Goal: Task Accomplishment & Management: Manage account settings

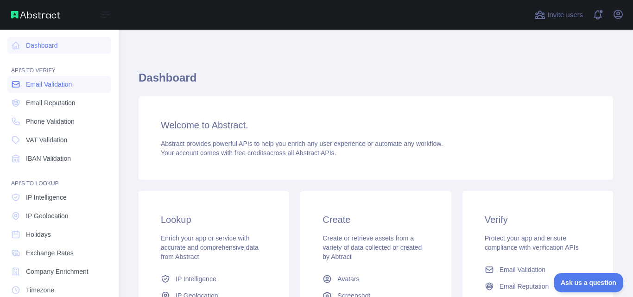
click at [71, 86] on span "Email Validation" at bounding box center [49, 84] width 46 height 9
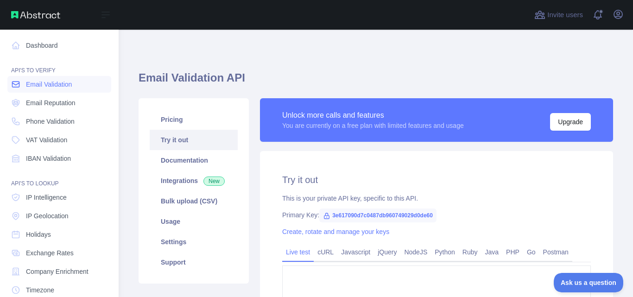
type textarea "**********"
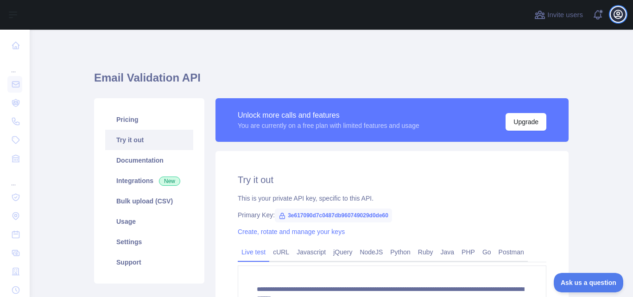
click at [617, 14] on icon "button" at bounding box center [618, 14] width 8 height 8
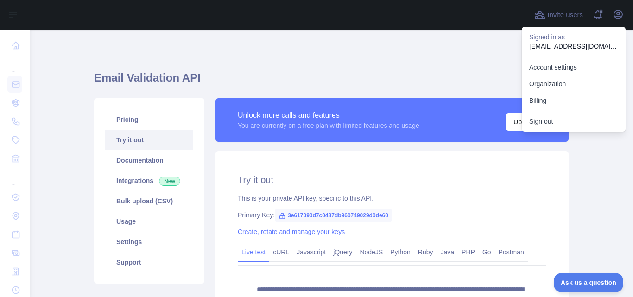
click at [561, 41] on p "Signed in as" at bounding box center [573, 36] width 89 height 9
click at [407, 81] on h1 "Email Validation API" at bounding box center [331, 81] width 475 height 22
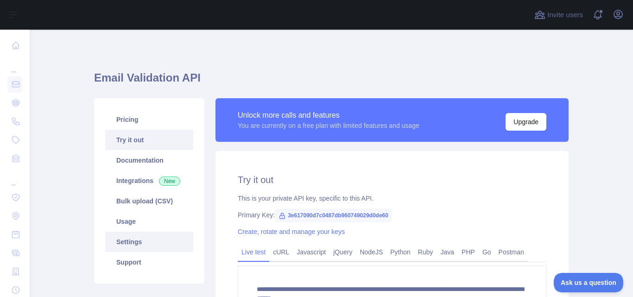
click at [141, 241] on link "Settings" at bounding box center [149, 242] width 88 height 20
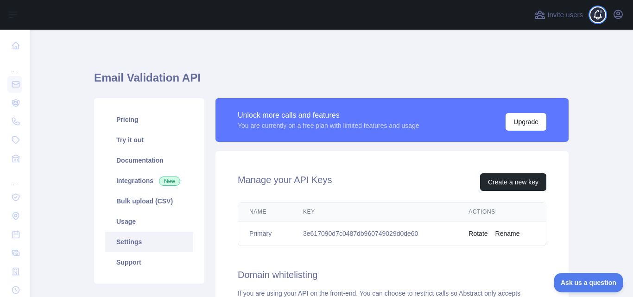
click at [601, 15] on span at bounding box center [601, 15] width 19 height 30
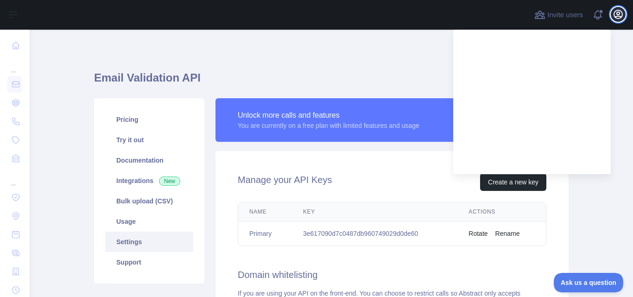
click at [617, 16] on icon "button" at bounding box center [618, 14] width 8 height 8
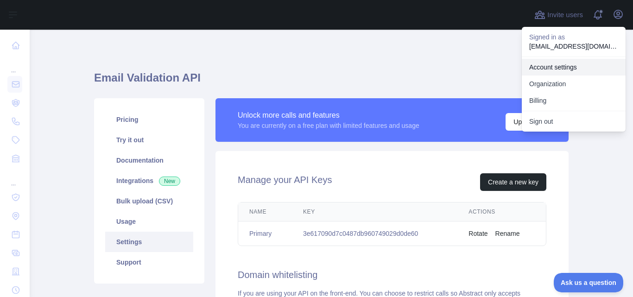
click at [560, 61] on link "Account settings" at bounding box center [574, 67] width 104 height 17
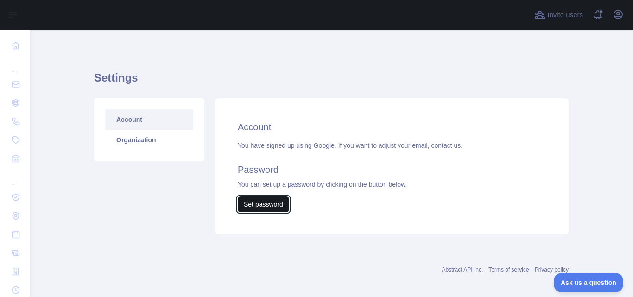
click at [252, 206] on button "Set password" at bounding box center [263, 205] width 51 height 16
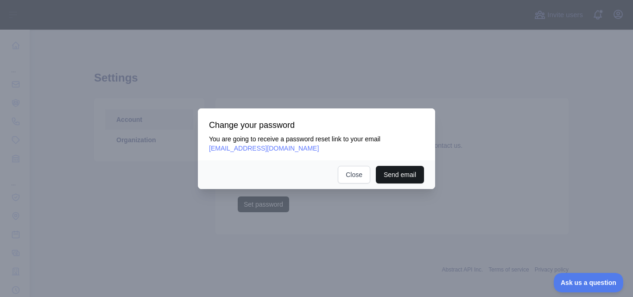
click at [406, 178] on button "Send email" at bounding box center [400, 175] width 48 height 18
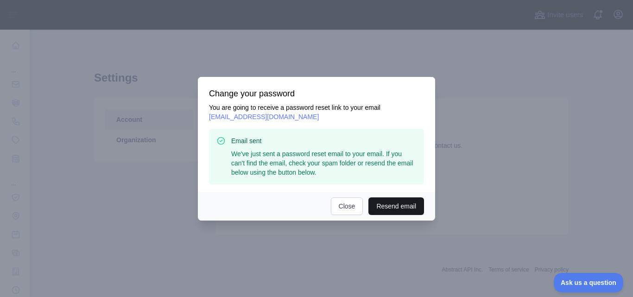
click at [395, 208] on button "Resend email" at bounding box center [397, 206] width 56 height 18
click at [339, 156] on p "We've just sent a password reset email to your email. If you can't find the ema…" at bounding box center [323, 163] width 185 height 28
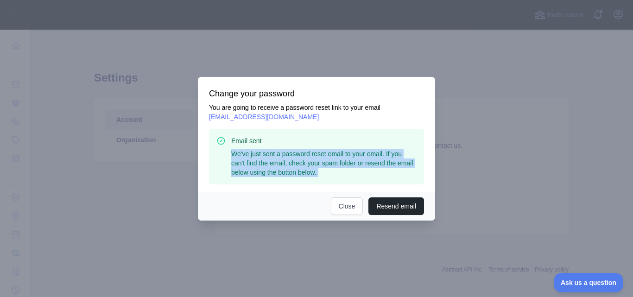
click at [339, 156] on p "We've just sent a password reset email to your email. If you can't find the ema…" at bounding box center [323, 163] width 185 height 28
click at [356, 161] on p "We've just sent a password reset email to your email. If you can't find the ema…" at bounding box center [323, 163] width 185 height 28
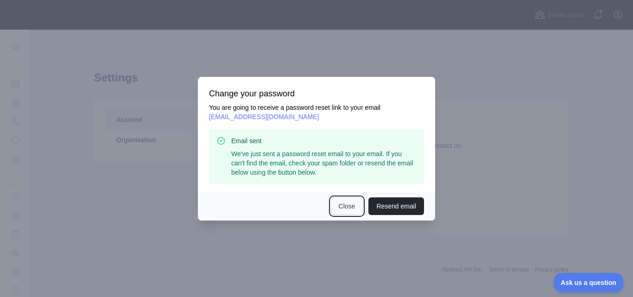
click at [339, 203] on button "Close" at bounding box center [347, 206] width 32 height 18
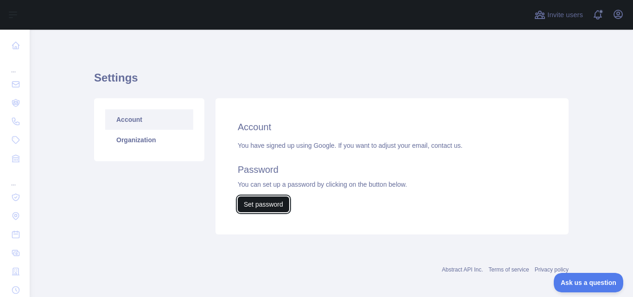
click at [254, 201] on button "Set password" at bounding box center [263, 205] width 51 height 16
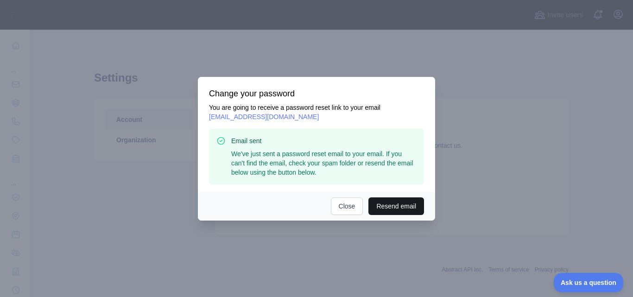
click at [403, 204] on button "Resend email" at bounding box center [397, 206] width 56 height 18
click at [285, 164] on p "We've just sent a password reset email to your email. If you can't find the ema…" at bounding box center [323, 163] width 185 height 28
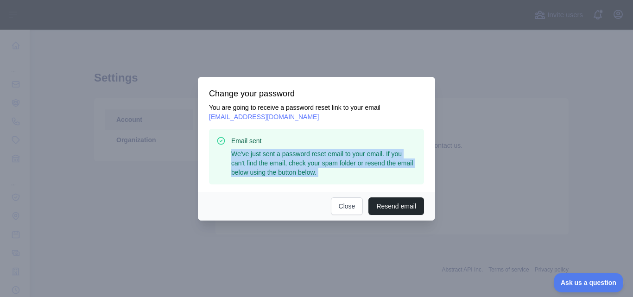
click at [285, 164] on p "We've just sent a password reset email to your email. If you can't find the ema…" at bounding box center [323, 163] width 185 height 28
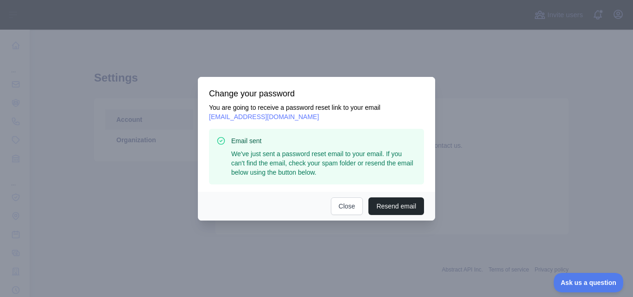
click at [328, 142] on h3 "Email sent" at bounding box center [323, 140] width 185 height 9
click at [352, 209] on button "Close" at bounding box center [347, 206] width 32 height 18
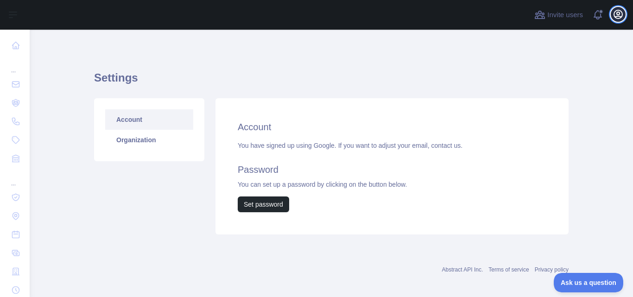
click at [623, 12] on icon "button" at bounding box center [618, 14] width 11 height 11
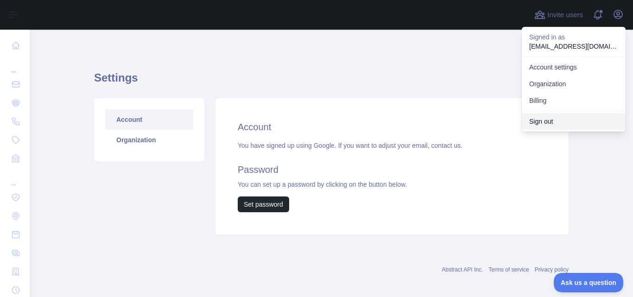
click at [557, 124] on button "Sign out" at bounding box center [574, 121] width 104 height 17
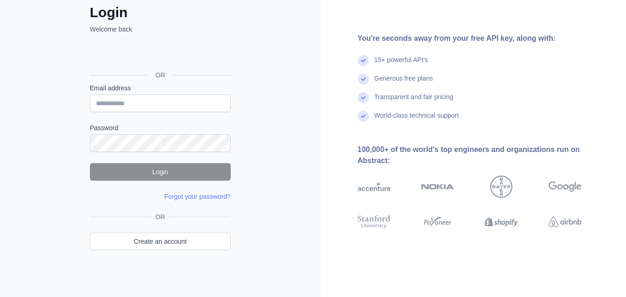
scroll to position [57, 0]
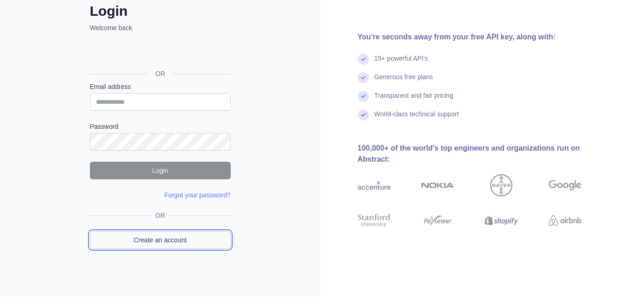
click at [165, 237] on link "Create an account" at bounding box center [160, 240] width 141 height 18
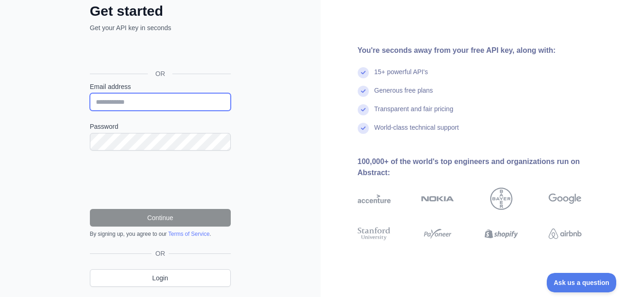
click at [148, 105] on input "Email address" at bounding box center [160, 102] width 141 height 18
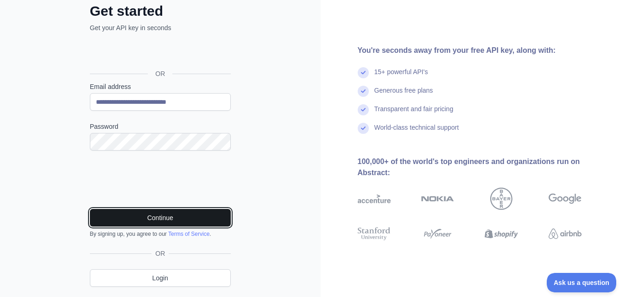
click at [197, 221] on button "Continue" at bounding box center [160, 218] width 141 height 18
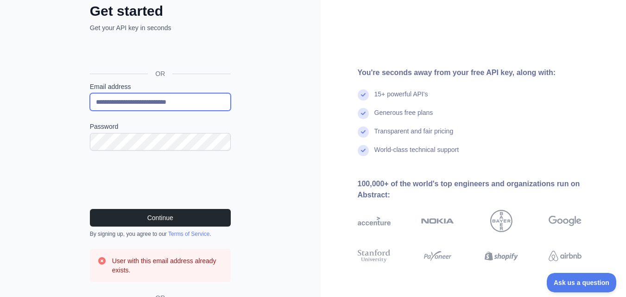
click at [175, 103] on input "**********" at bounding box center [160, 102] width 141 height 18
click at [172, 101] on input "**********" at bounding box center [160, 102] width 141 height 18
drag, startPoint x: 166, startPoint y: 101, endPoint x: 52, endPoint y: 92, distance: 114.8
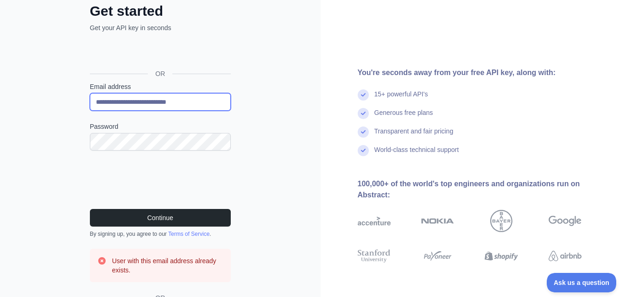
click at [52, 92] on div "**********" at bounding box center [160, 155] width 321 height 425
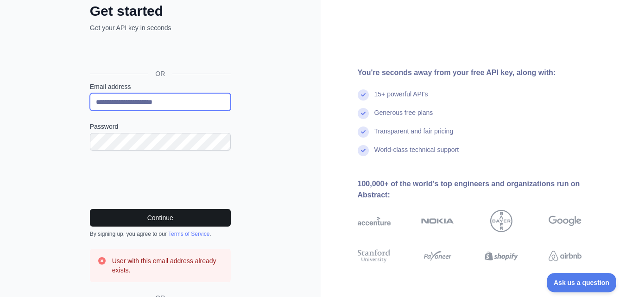
type input "**********"
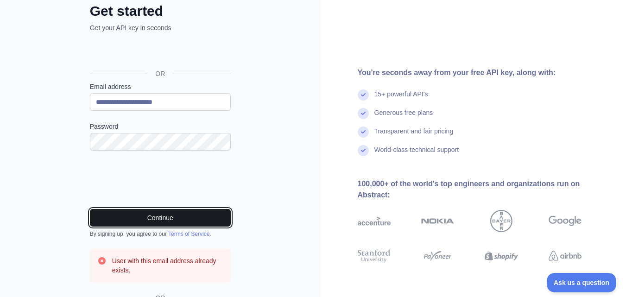
click at [147, 217] on button "Continue" at bounding box center [160, 218] width 141 height 18
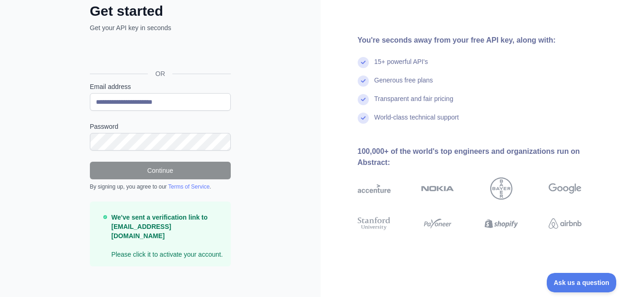
scroll to position [53, 0]
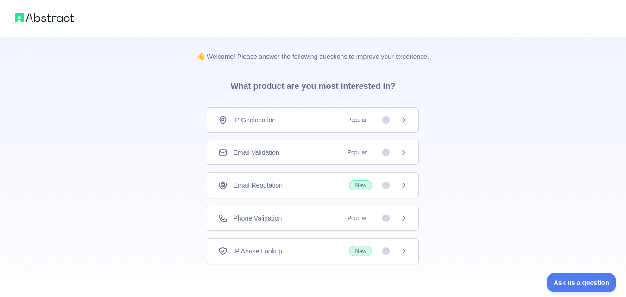
click at [326, 153] on div "Email Validation Popular" at bounding box center [312, 152] width 189 height 9
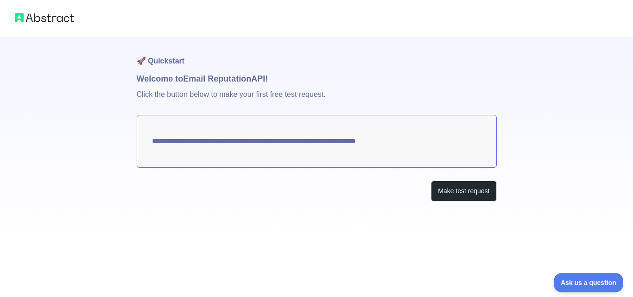
click at [340, 134] on textarea "**********" at bounding box center [317, 141] width 360 height 53
click at [374, 157] on textarea "**********" at bounding box center [317, 141] width 360 height 53
drag, startPoint x: 446, startPoint y: 191, endPoint x: 58, endPoint y: 109, distance: 396.5
click at [70, 122] on div "**********" at bounding box center [316, 119] width 633 height 239
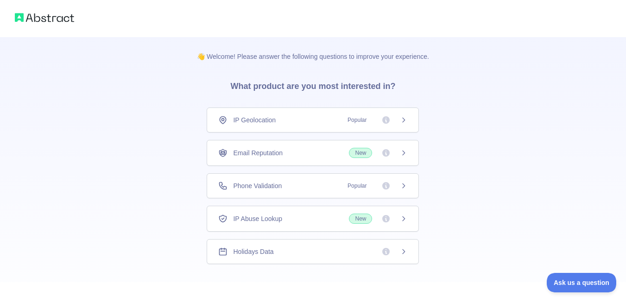
click at [311, 156] on div "Email Reputation New" at bounding box center [312, 153] width 189 height 10
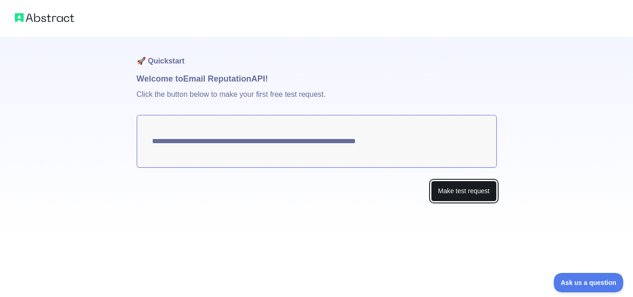
click at [484, 191] on button "Make test request" at bounding box center [463, 191] width 65 height 21
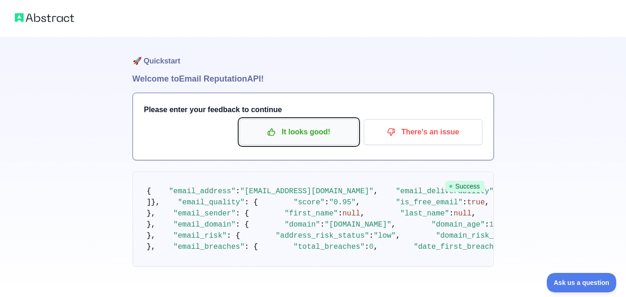
click at [316, 131] on p "It looks good!" at bounding box center [299, 132] width 105 height 16
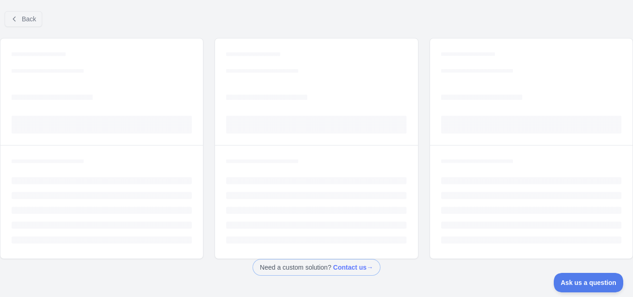
drag, startPoint x: 633, startPoint y: 66, endPoint x: 633, endPoint y: 107, distance: 41.3
click at [626, 108] on html "Open sidebar Open sidebar ... ... ... Invite users View notifications Open user…" at bounding box center [316, 148] width 633 height 297
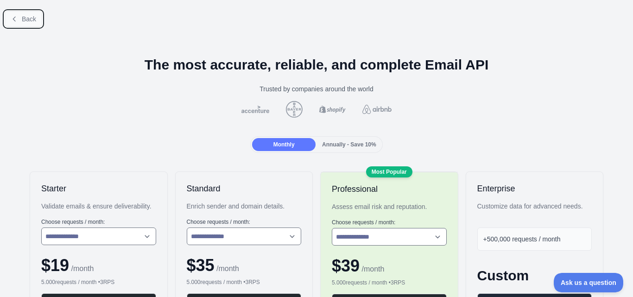
click at [20, 21] on button "Back" at bounding box center [24, 19] width 38 height 16
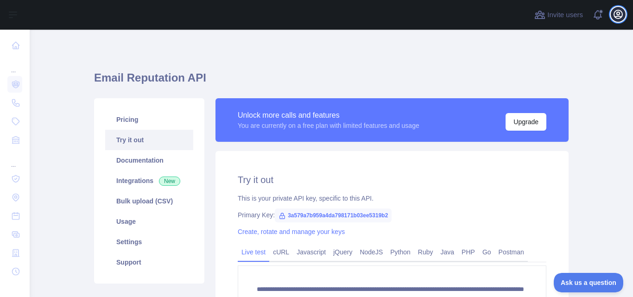
click at [617, 14] on icon "button" at bounding box center [618, 14] width 8 height 8
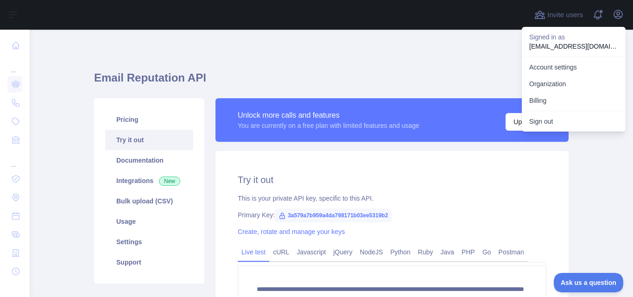
click at [563, 47] on p "[EMAIL_ADDRESS][DOMAIN_NAME]" at bounding box center [573, 46] width 89 height 9
copy p "[EMAIL_ADDRESS][DOMAIN_NAME]"
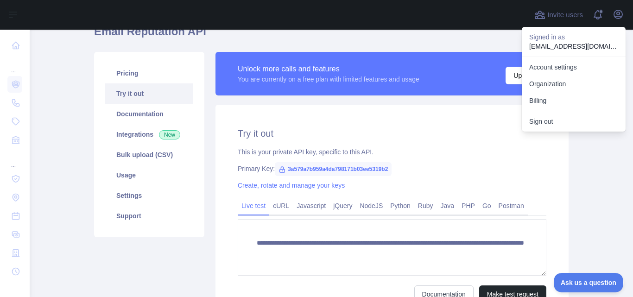
click at [333, 171] on span "3a579a7b959a4da798171b03ee5319b2" at bounding box center [333, 169] width 117 height 14
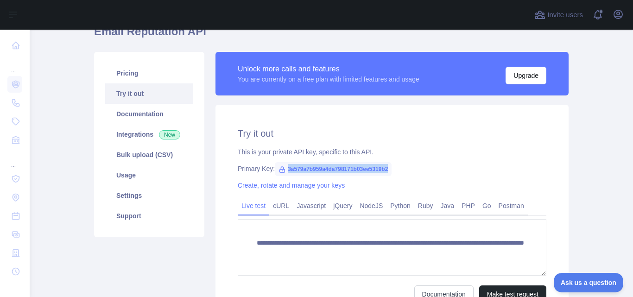
click at [333, 171] on span "3a579a7b959a4da798171b03ee5319b2" at bounding box center [333, 169] width 117 height 14
click at [338, 171] on span "3a579a7b959a4da798171b03ee5319b2" at bounding box center [333, 169] width 117 height 14
drag, startPoint x: 283, startPoint y: 169, endPoint x: 387, endPoint y: 166, distance: 104.3
click at [387, 166] on span "3a579a7b959a4da798171b03ee5319b2" at bounding box center [333, 169] width 117 height 14
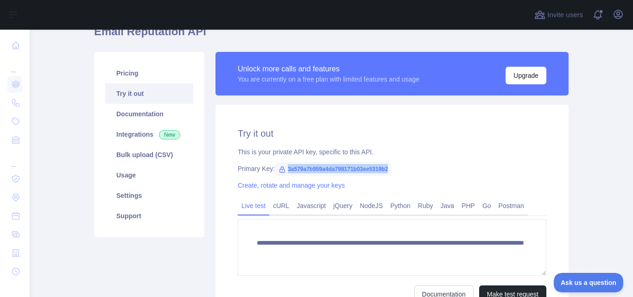
copy span "3a579a7b959a4da798171b03ee5319b2"
click at [618, 15] on icon "button" at bounding box center [618, 14] width 8 height 8
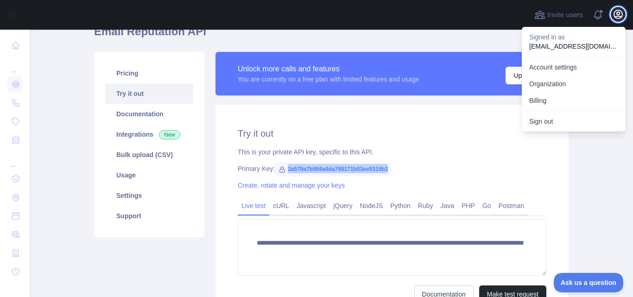
click at [618, 15] on icon "button" at bounding box center [618, 14] width 8 height 8
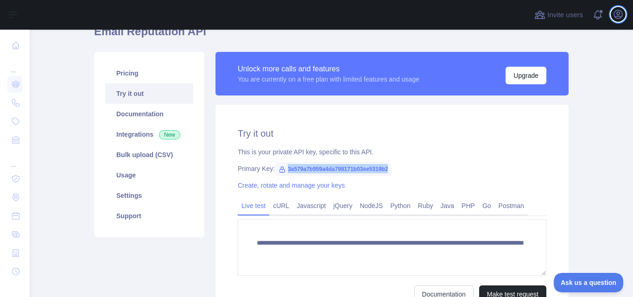
scroll to position [0, 0]
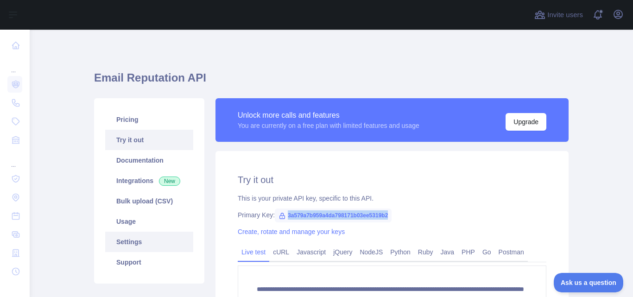
click at [136, 242] on link "Settings" at bounding box center [149, 242] width 88 height 20
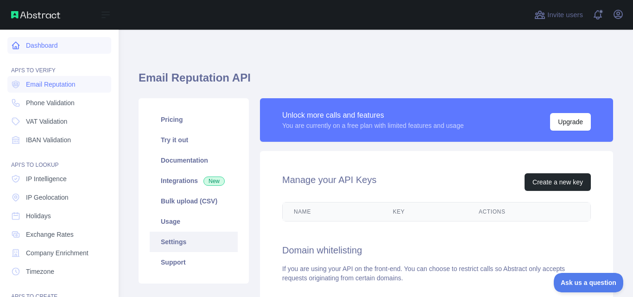
click at [50, 52] on link "Dashboard" at bounding box center [59, 45] width 104 height 17
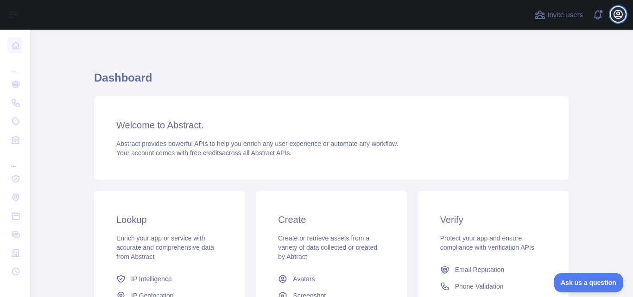
click at [618, 14] on icon "button" at bounding box center [618, 14] width 11 height 11
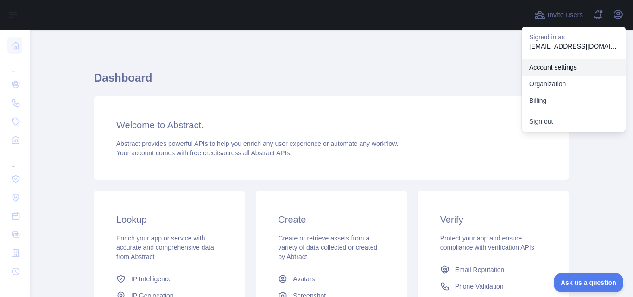
click at [553, 63] on link "Account settings" at bounding box center [574, 67] width 104 height 17
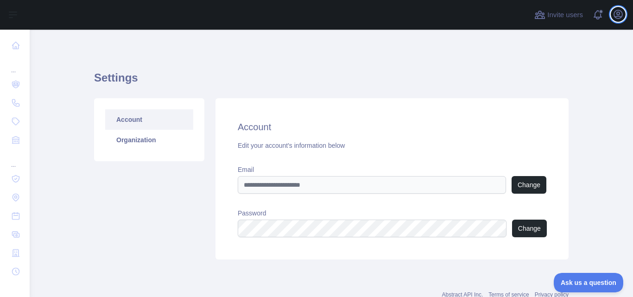
scroll to position [31, 0]
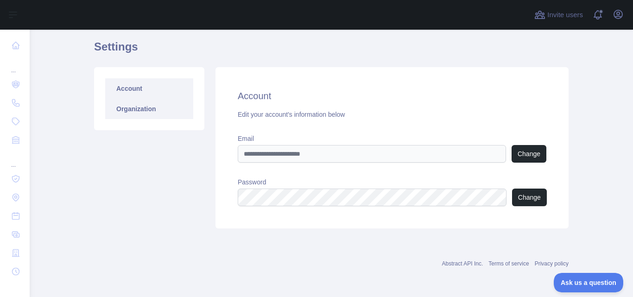
click at [145, 109] on link "Organization" at bounding box center [149, 109] width 88 height 20
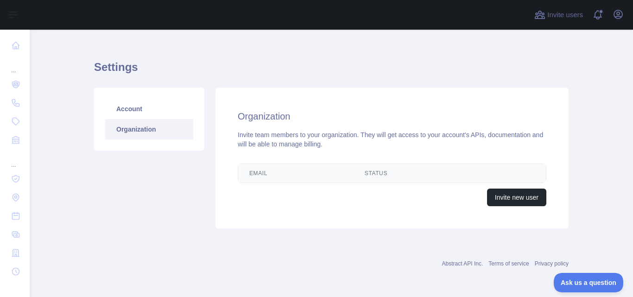
scroll to position [31, 0]
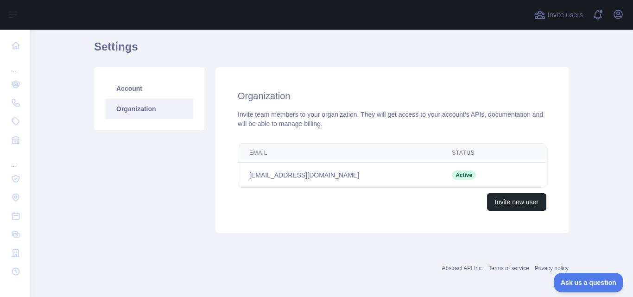
click at [370, 174] on td "[EMAIL_ADDRESS][DOMAIN_NAME]" at bounding box center [339, 175] width 203 height 25
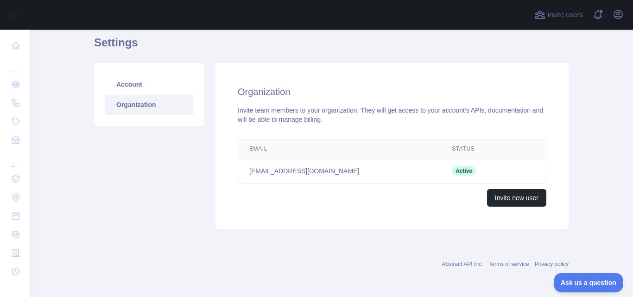
scroll to position [0, 0]
